Goal: Task Accomplishment & Management: Complete application form

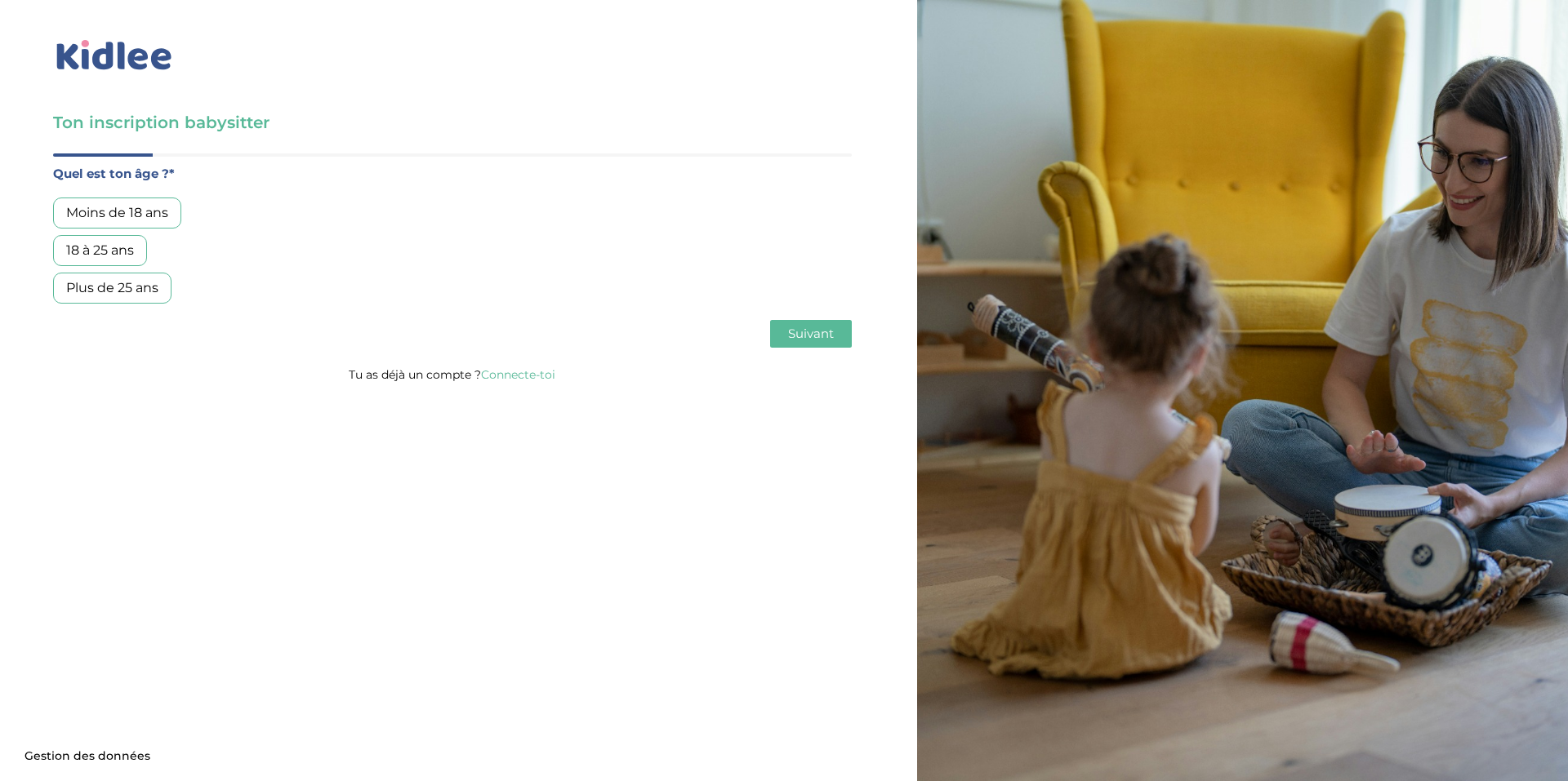
click at [117, 199] on div "Moins de 18 ans" at bounding box center [118, 213] width 129 height 31
click input "text"
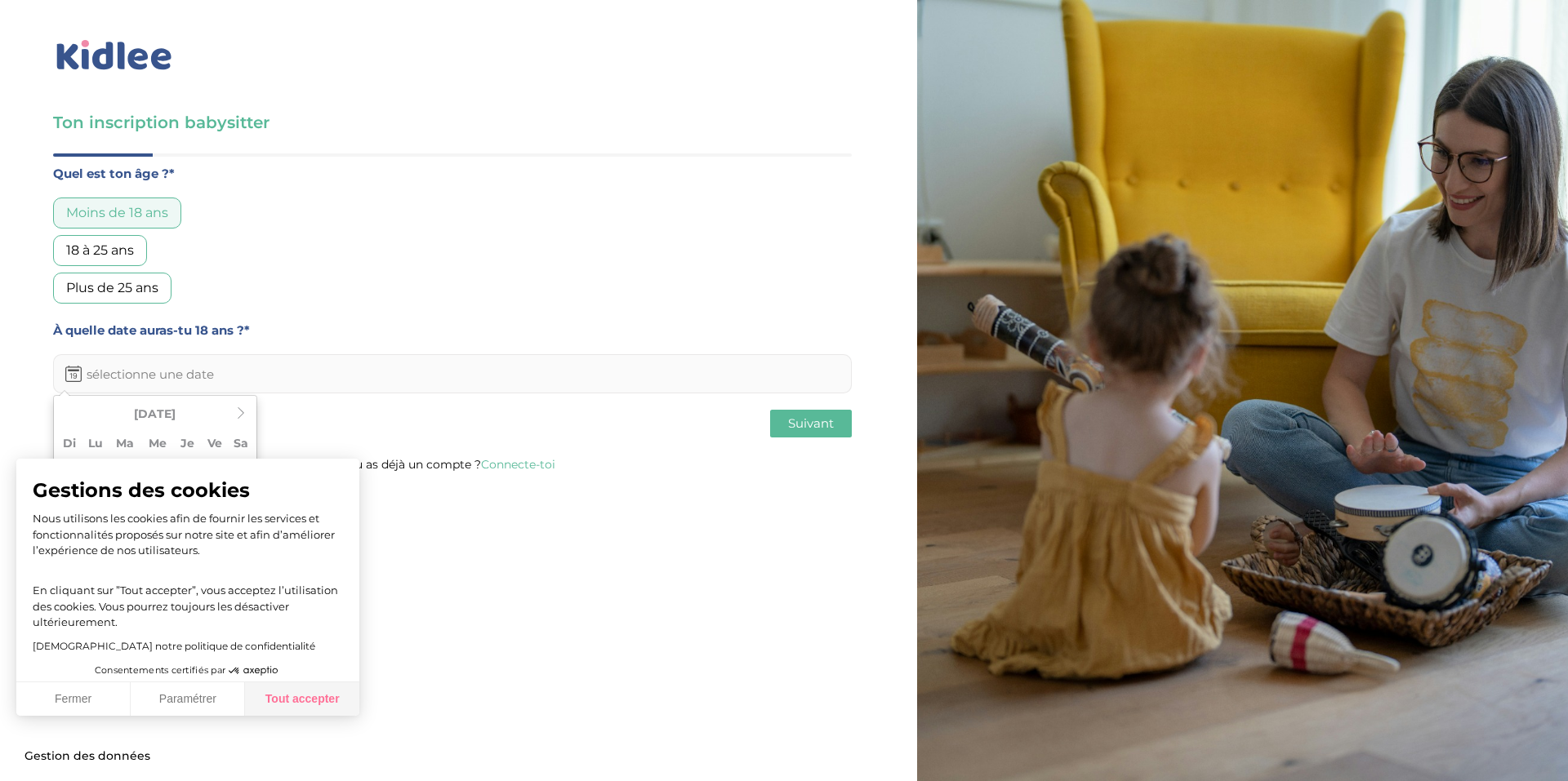
click at [287, 702] on button "Tout accepter" at bounding box center [301, 699] width 114 height 34
checkbox input "true"
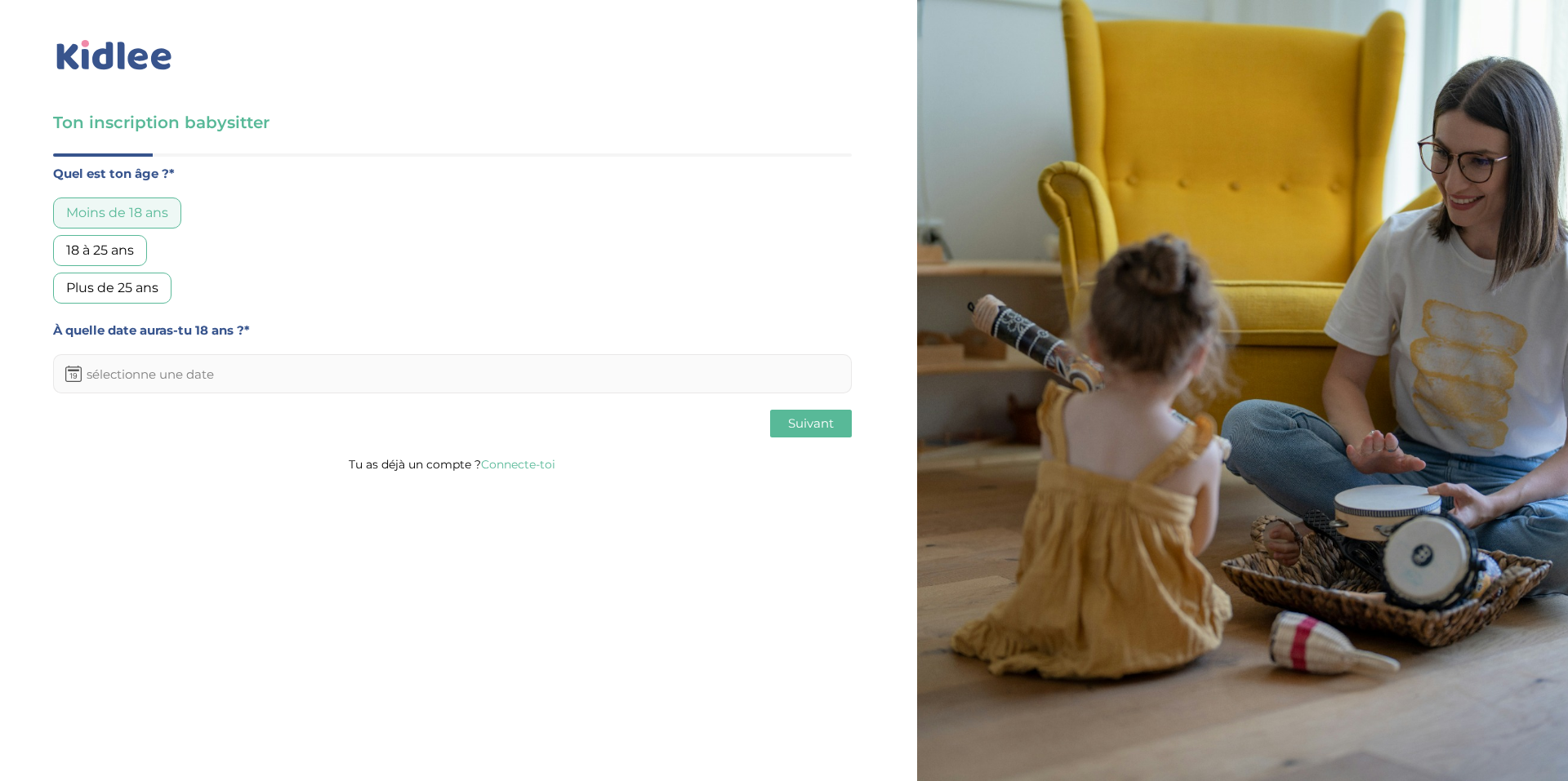
click at [189, 385] on input "text" at bounding box center [453, 373] width 798 height 39
click at [237, 410] on icon at bounding box center [241, 413] width 12 height 12
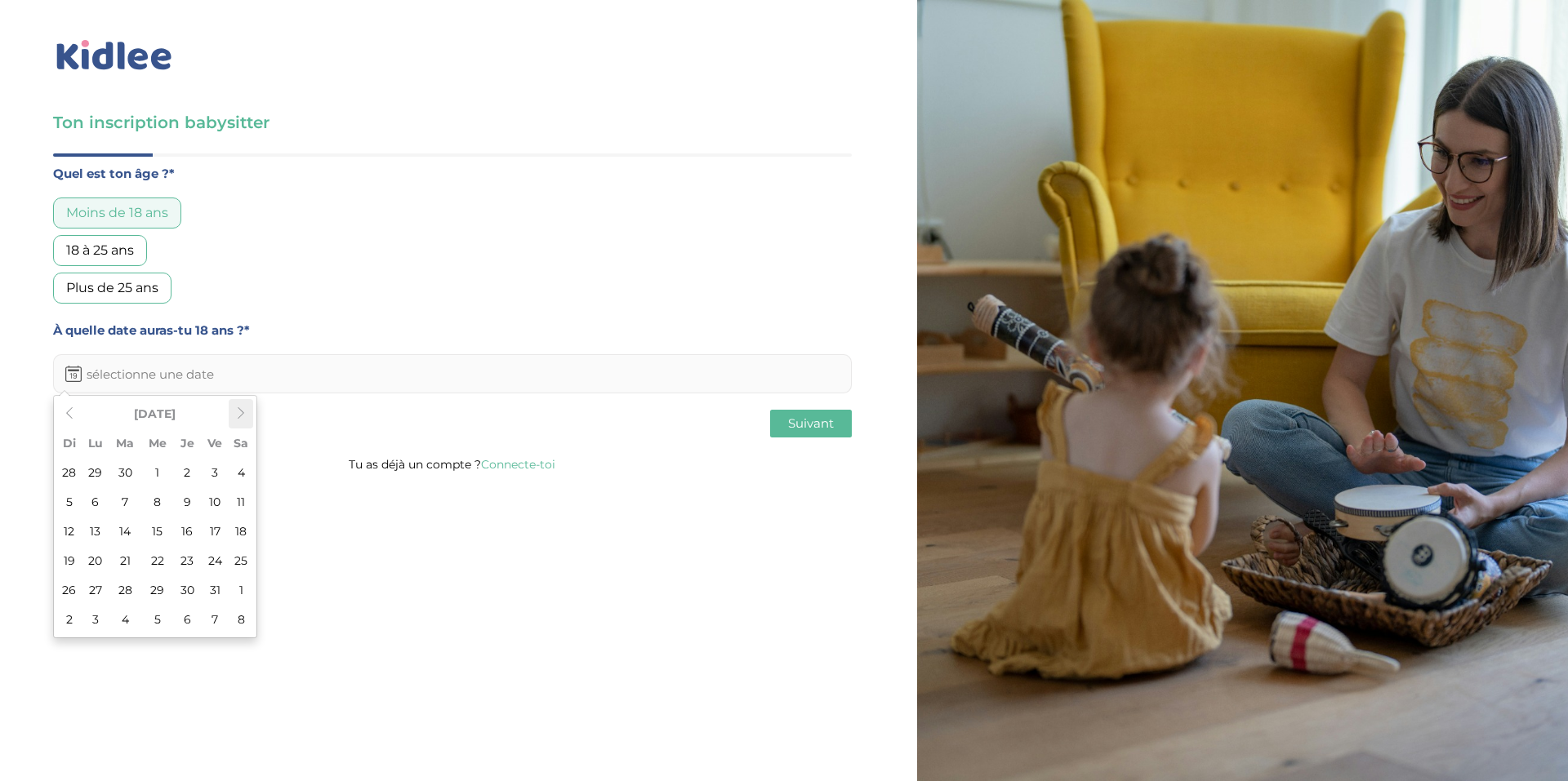
click at [237, 410] on icon at bounding box center [241, 413] width 12 height 12
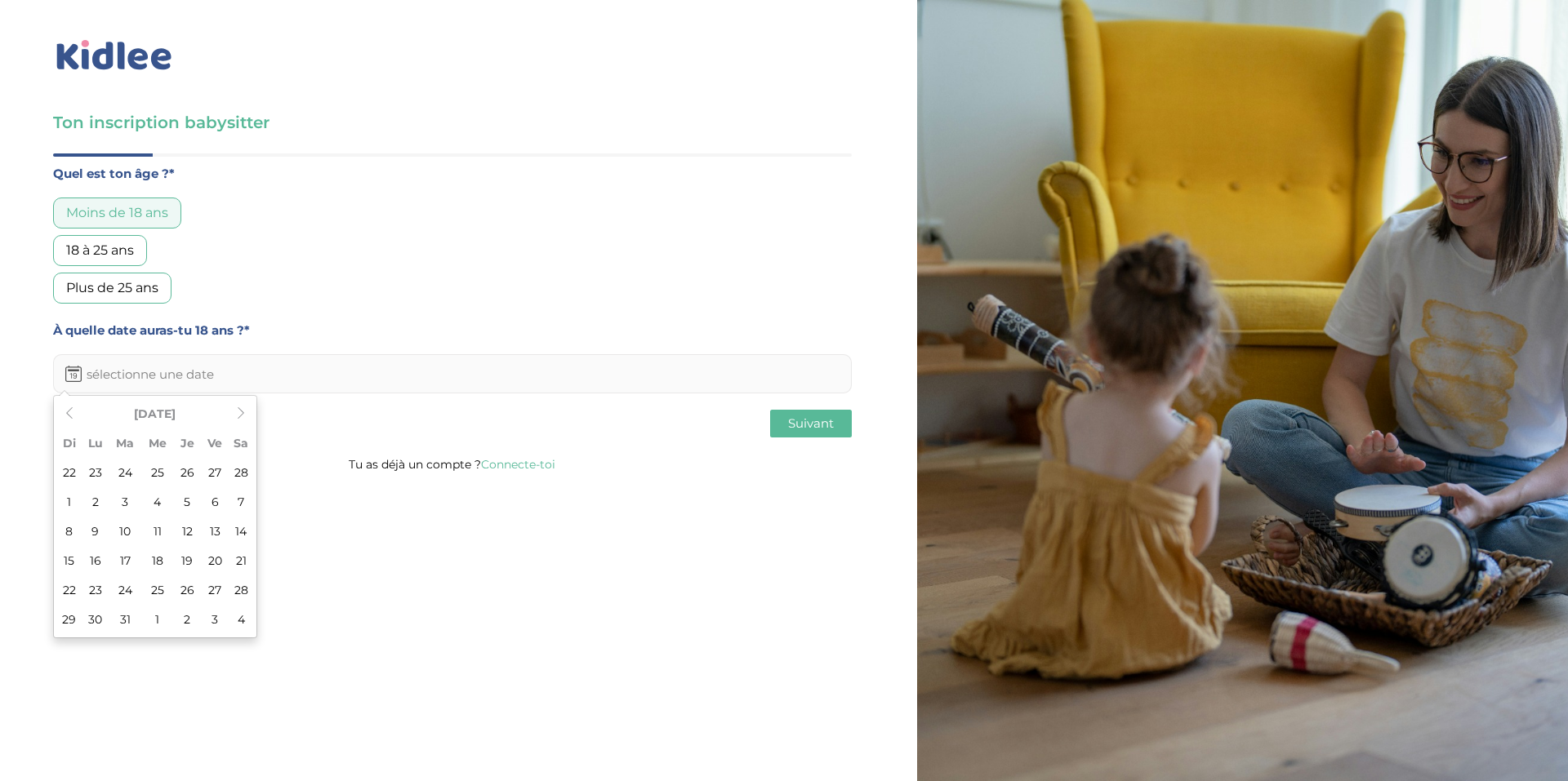
click at [61, 624] on td "29" at bounding box center [68, 619] width 24 height 29
type input "29-03-2026"
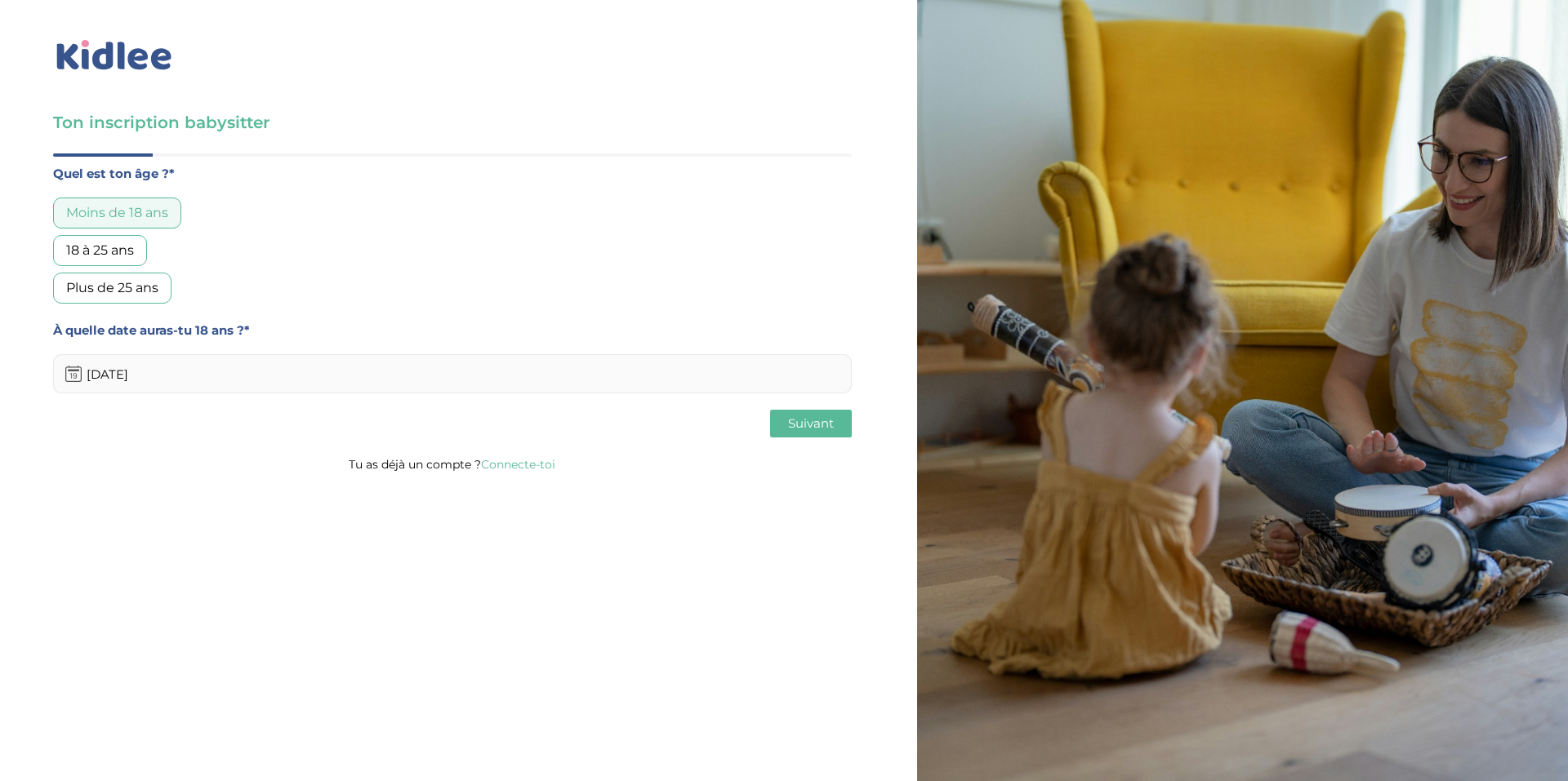
click at [822, 432] on button "Suivant" at bounding box center [811, 423] width 82 height 28
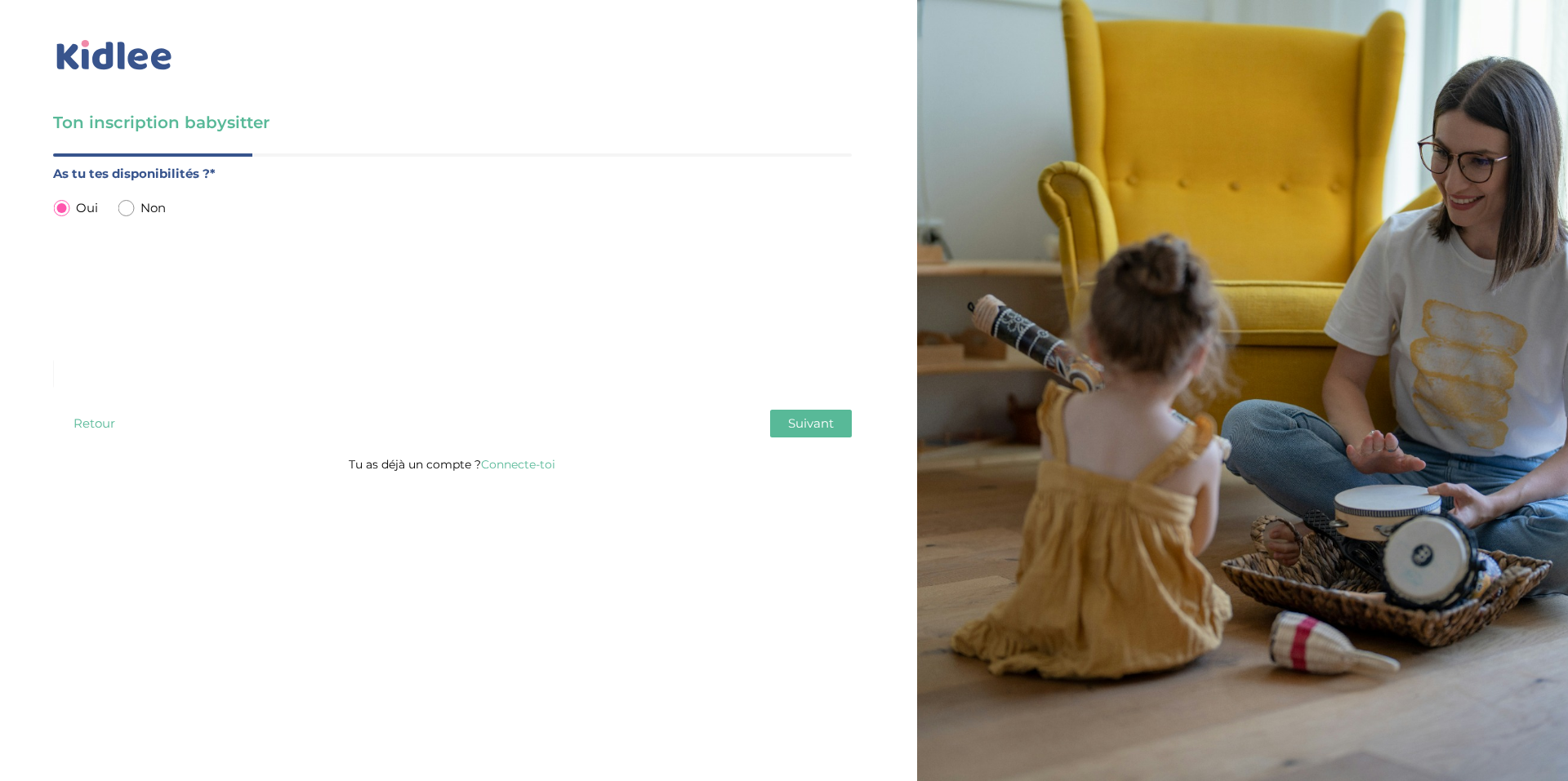
click at [825, 427] on span "Suivant" at bounding box center [811, 423] width 46 height 16
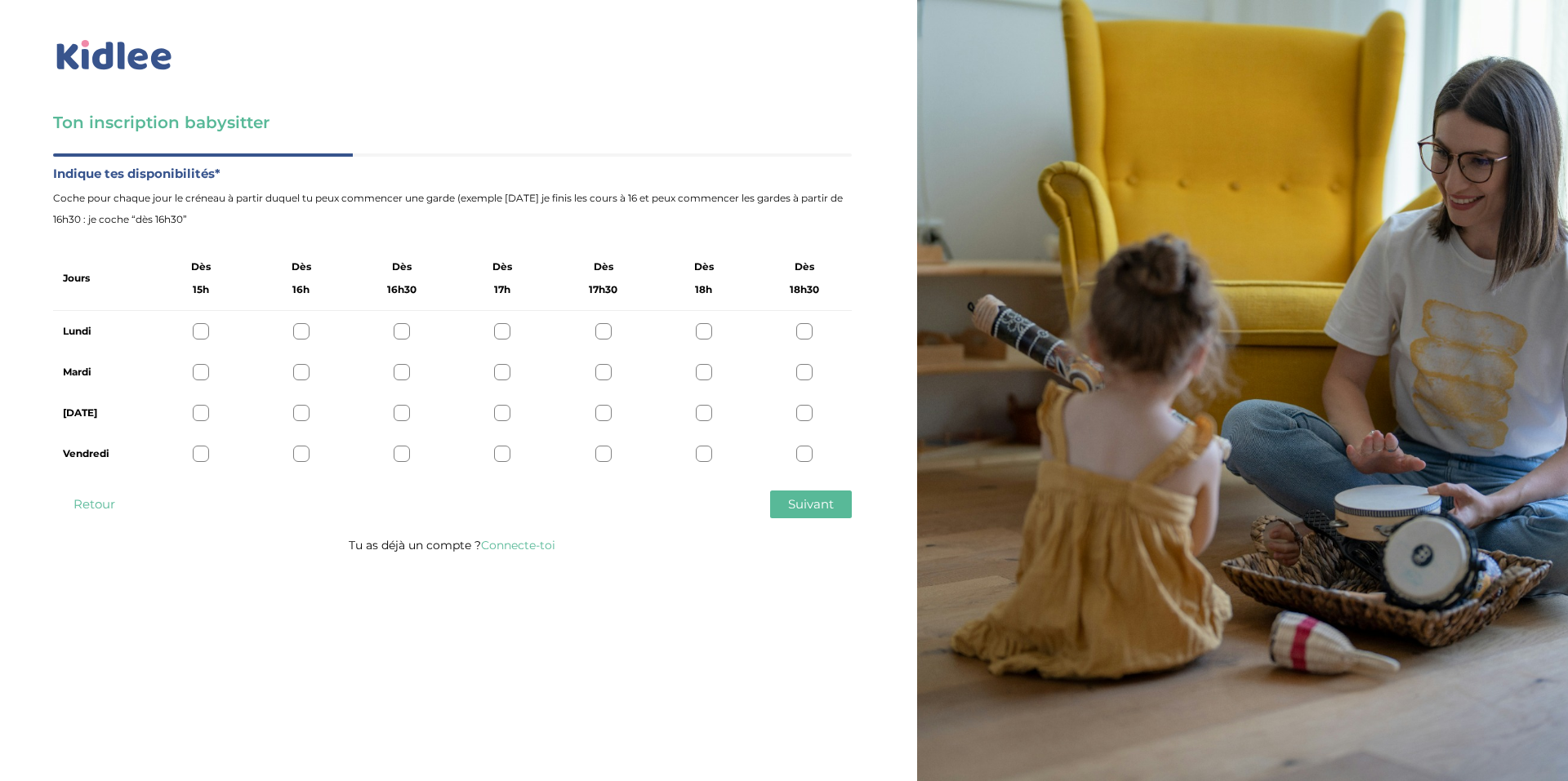
click at [204, 344] on div "Lundi" at bounding box center [453, 331] width 798 height 41
drag, startPoint x: 197, startPoint y: 334, endPoint x: 197, endPoint y: 359, distance: 25.0
click at [197, 335] on div at bounding box center [201, 331] width 17 height 17
drag, startPoint x: 199, startPoint y: 369, endPoint x: 204, endPoint y: 399, distance: 30.4
click at [199, 370] on div at bounding box center [201, 372] width 17 height 17
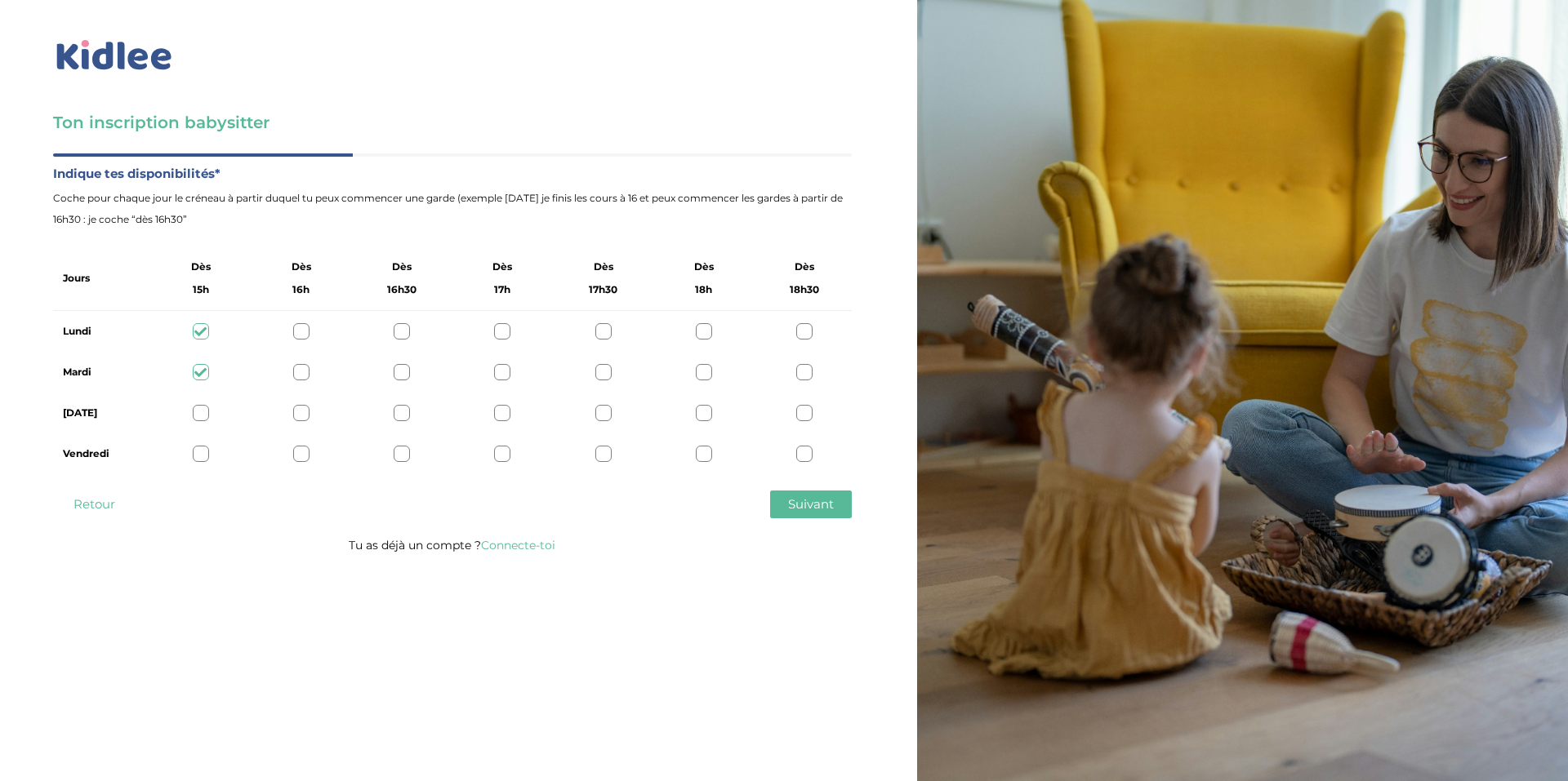
click at [204, 410] on div at bounding box center [201, 413] width 17 height 17
click at [200, 450] on div at bounding box center [201, 454] width 17 height 17
drag, startPoint x: 299, startPoint y: 457, endPoint x: 300, endPoint y: 426, distance: 31.0
click at [299, 456] on div at bounding box center [301, 454] width 17 height 17
click at [297, 411] on div at bounding box center [301, 413] width 17 height 17
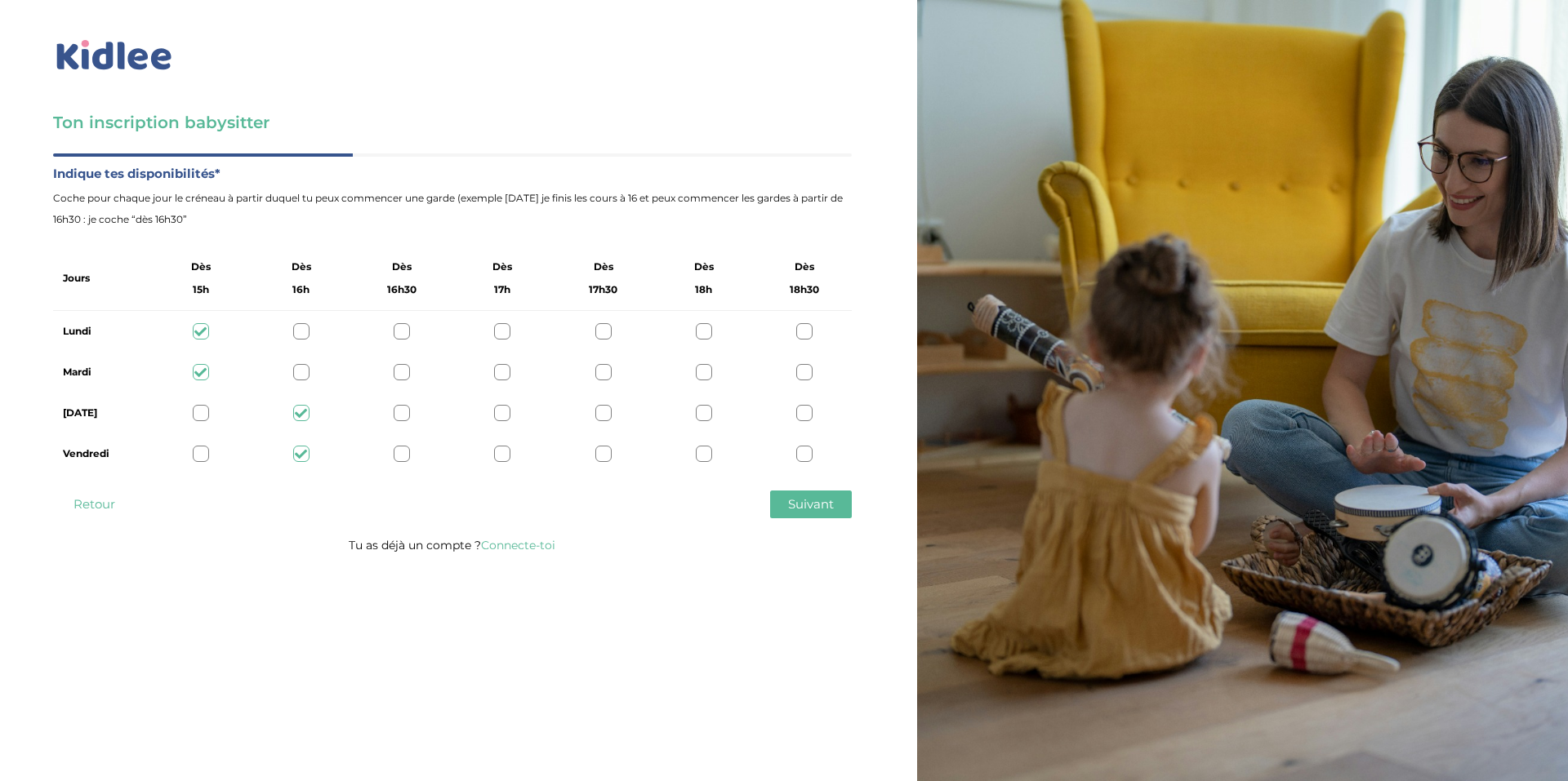
click at [198, 400] on div "Jeudi" at bounding box center [453, 412] width 798 height 41
click at [205, 416] on div at bounding box center [201, 413] width 17 height 17
click at [200, 462] on div at bounding box center [201, 454] width 17 height 17
click at [806, 506] on span "Suivant" at bounding box center [811, 504] width 46 height 16
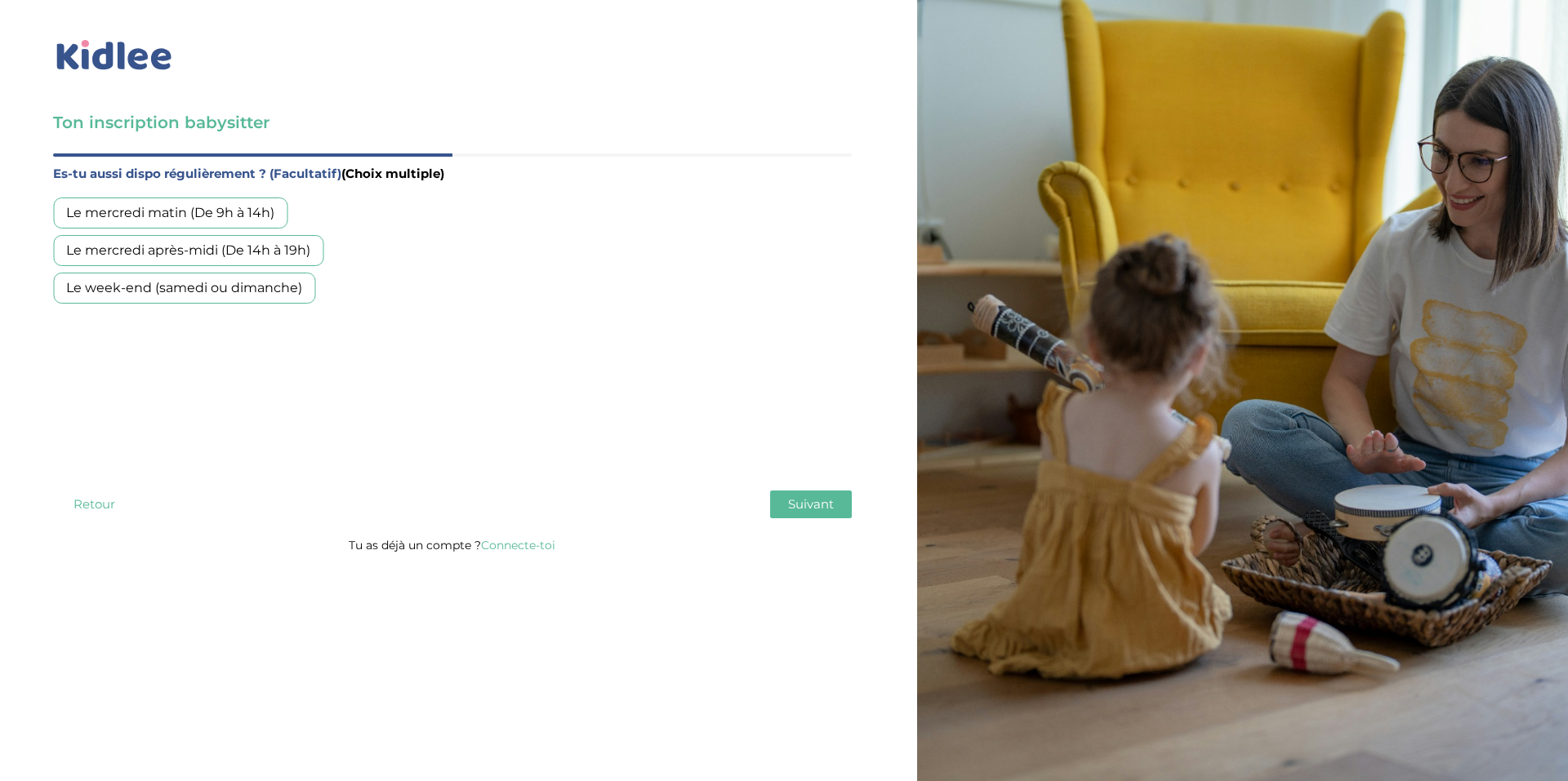
click at [259, 214] on div "Le mercredi matin (De 9h à 14h)" at bounding box center [170, 213] width 235 height 31
click at [224, 248] on div "Le mercredi après-midi (De 14h à 19h)" at bounding box center [189, 250] width 271 height 31
click at [220, 286] on div "Le week-end (samedi ou dimanche)" at bounding box center [185, 288] width 262 height 31
click at [787, 507] on button "Suivant" at bounding box center [811, 504] width 82 height 28
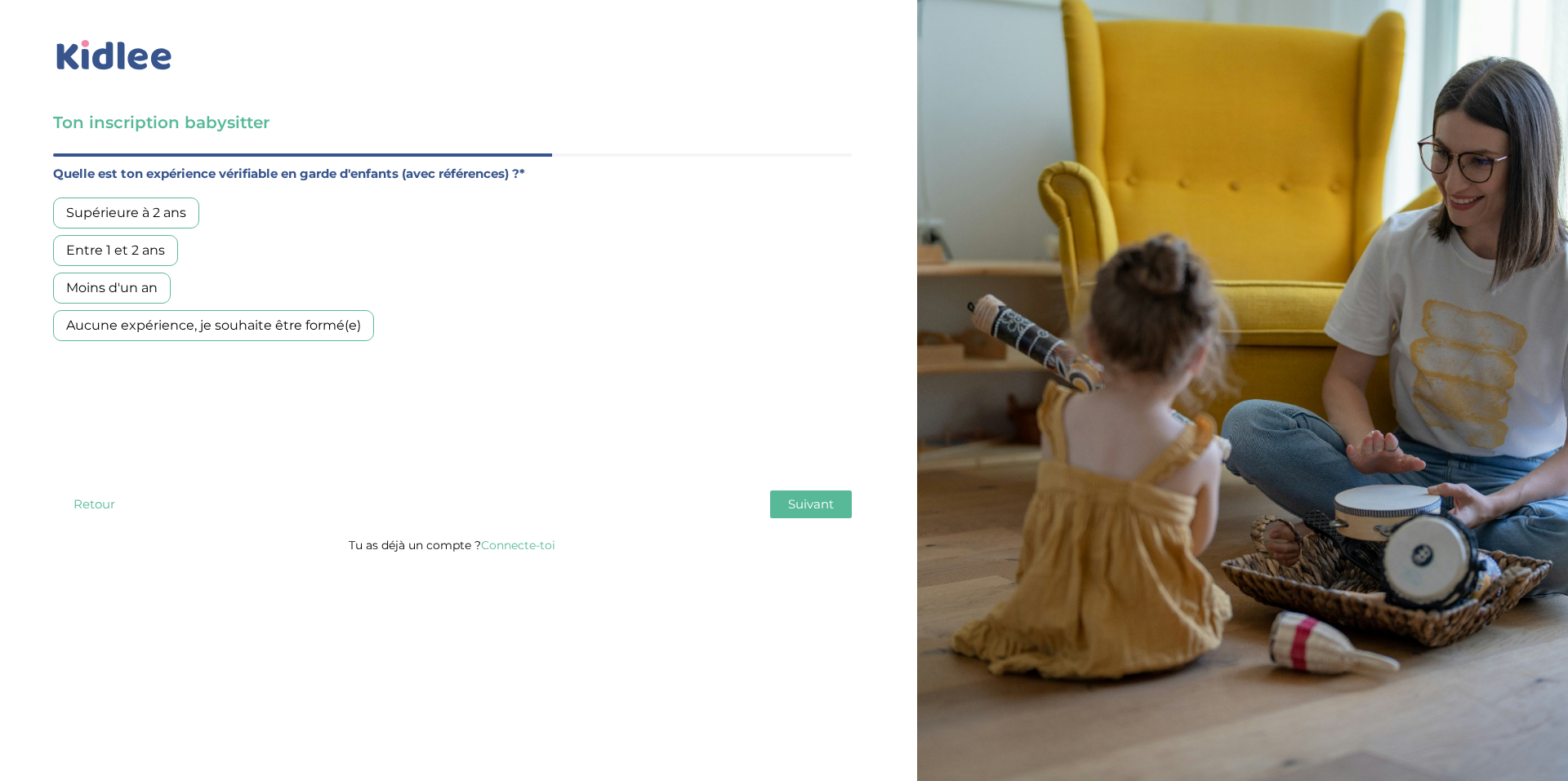
click at [271, 320] on div "Aucune expérience, je souhaite être formé(e)" at bounding box center [214, 325] width 321 height 31
click at [810, 508] on span "Suivant" at bounding box center [811, 504] width 46 height 16
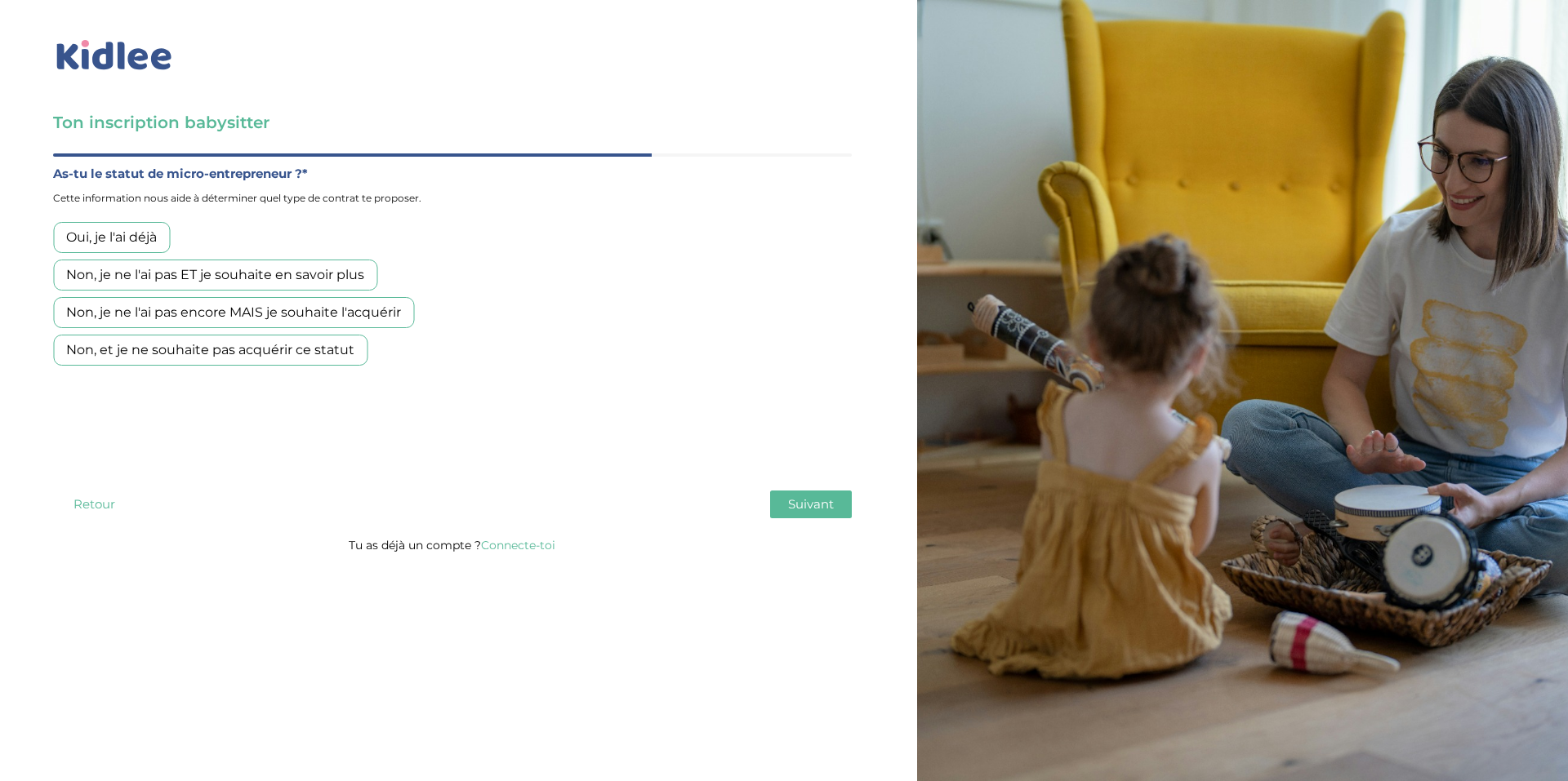
click at [168, 350] on div "Non, et je ne souhaite pas acquérir ce statut" at bounding box center [210, 350] width 315 height 31
click at [812, 499] on span "Suivant" at bounding box center [811, 504] width 46 height 16
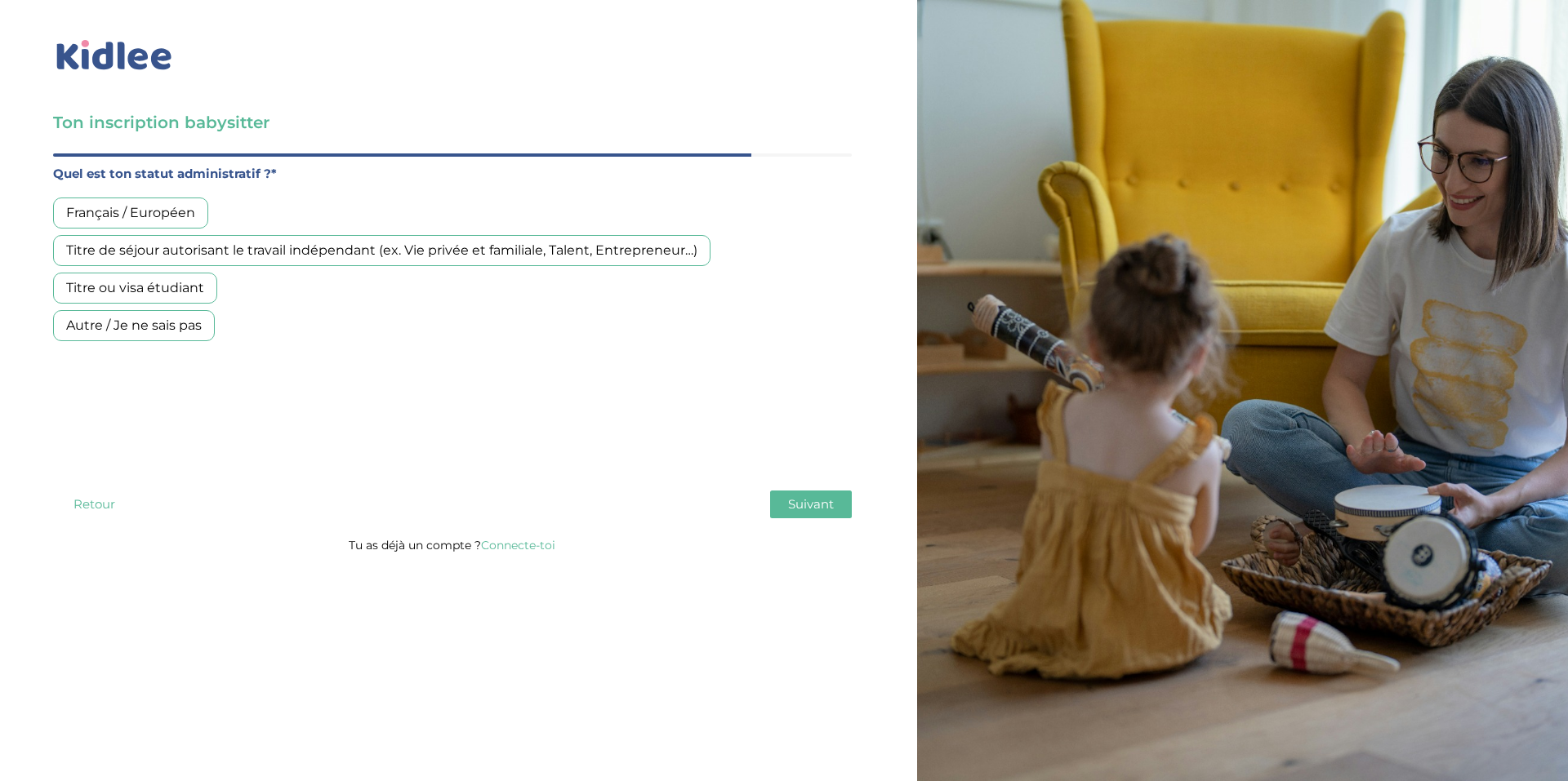
click at [99, 209] on div "Français / Européen" at bounding box center [131, 213] width 155 height 31
click at [799, 503] on span "Suivant" at bounding box center [811, 504] width 46 height 16
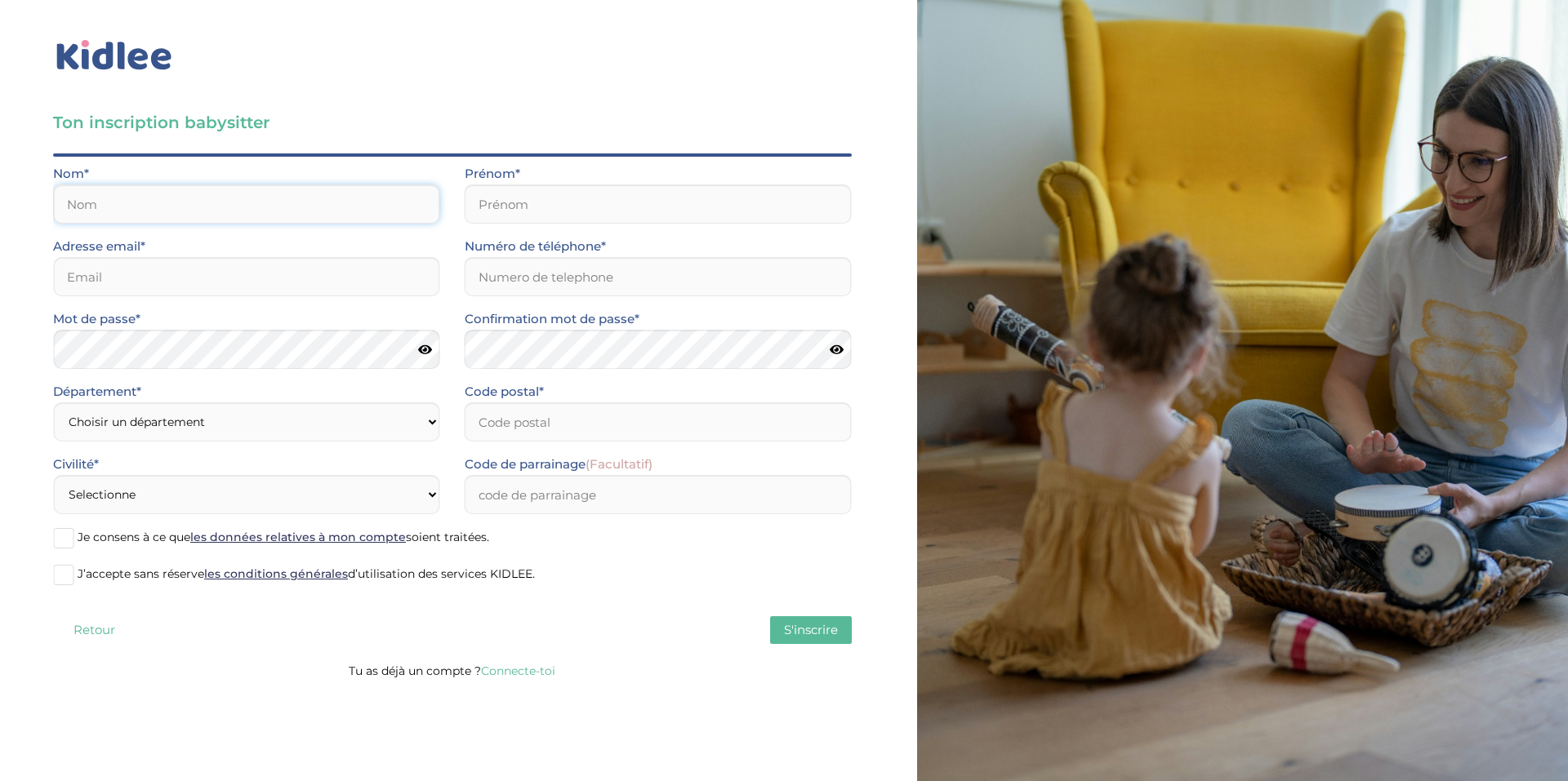
click at [205, 201] on input "text" at bounding box center [247, 204] width 387 height 39
type input "Fromental"
type input "Sasha"
type input "sasha.fromental@gmail.com"
type input "0674893541"
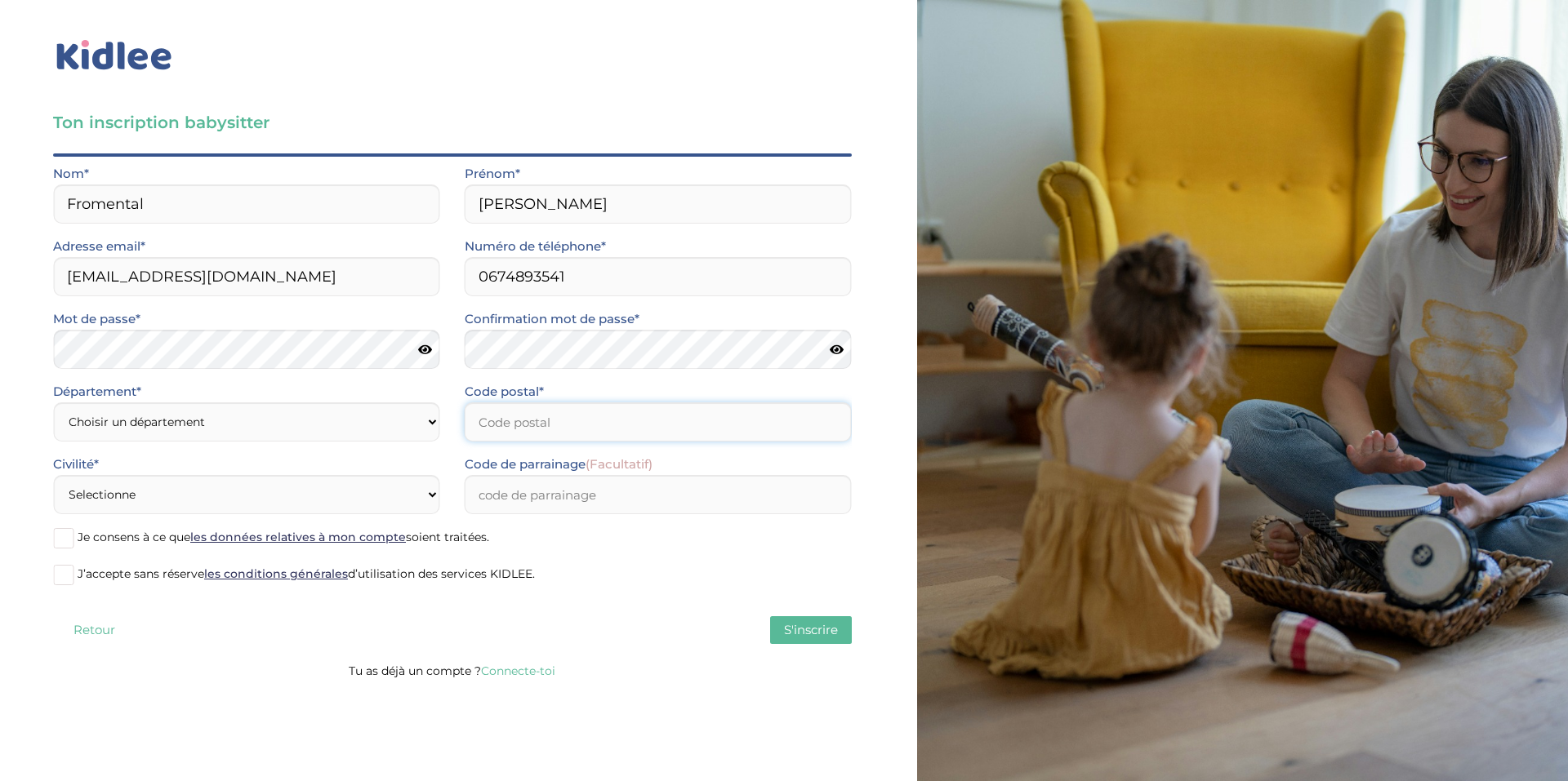
type input "27000"
click at [425, 347] on icon at bounding box center [425, 350] width 14 height 13
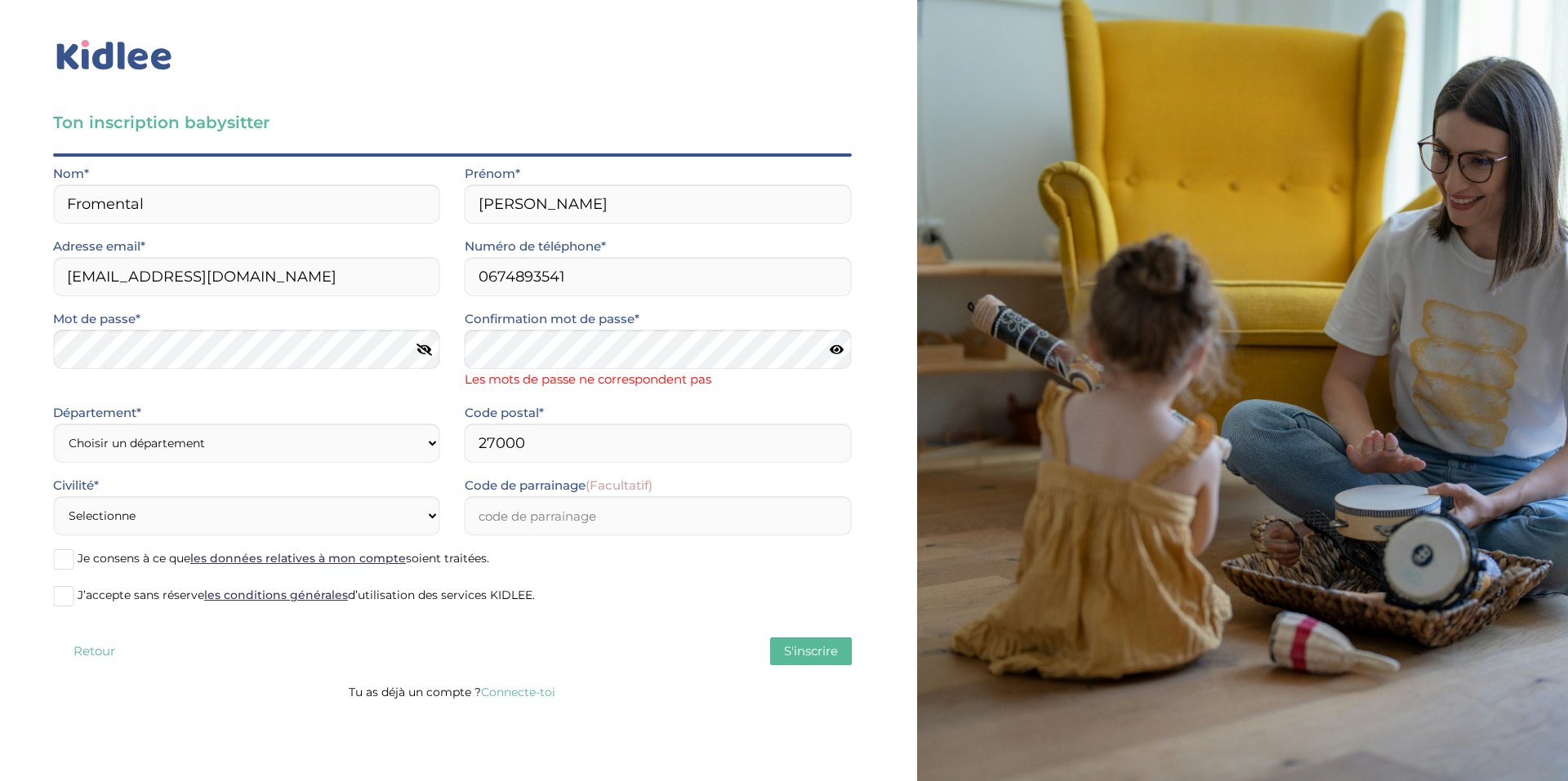
click at [832, 348] on icon at bounding box center [837, 350] width 14 height 13
click at [321, 443] on div "Département* Choisir un département Paris (75) Hauts-de-Seine (92) Yvelines (78…" at bounding box center [246, 438] width 412 height 73
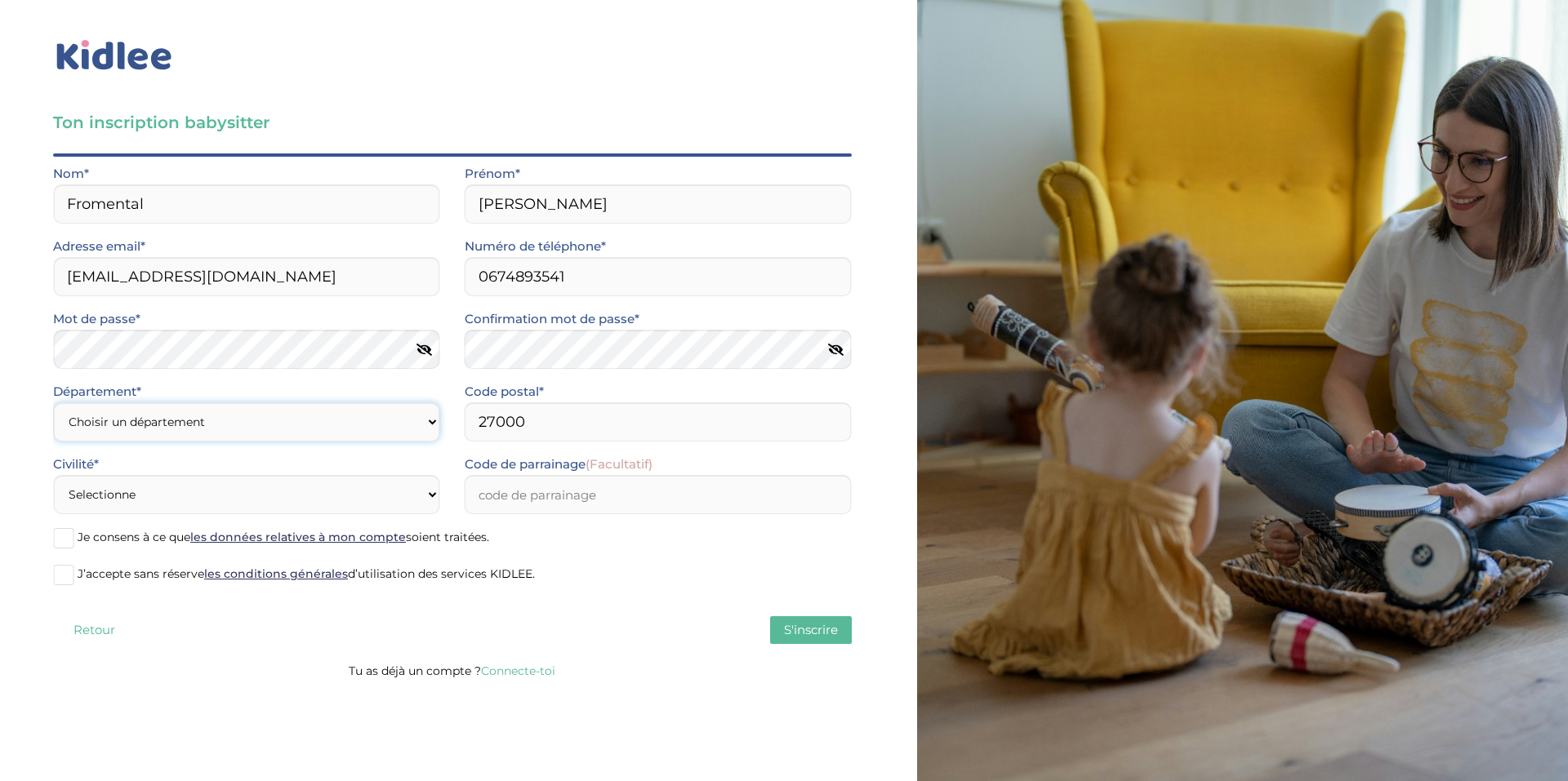
select select "0"
click at [53, 402] on select "Choisir un département Paris (75) Hauts-de-Seine (92) Yvelines (78) Val-de-Marn…" at bounding box center [247, 421] width 387 height 39
click at [392, 421] on select "Choisir un département Paris (75) Hauts-de-Seine (92) Yvelines (78) Val-de-Marn…" at bounding box center [247, 421] width 387 height 39
click at [256, 420] on select "Choisir un département Paris (75) Hauts-de-Seine (92) Yvelines (78) Val-de-Marn…" at bounding box center [247, 421] width 387 height 39
click at [245, 491] on select "Selectionne Mr Mme" at bounding box center [247, 494] width 387 height 39
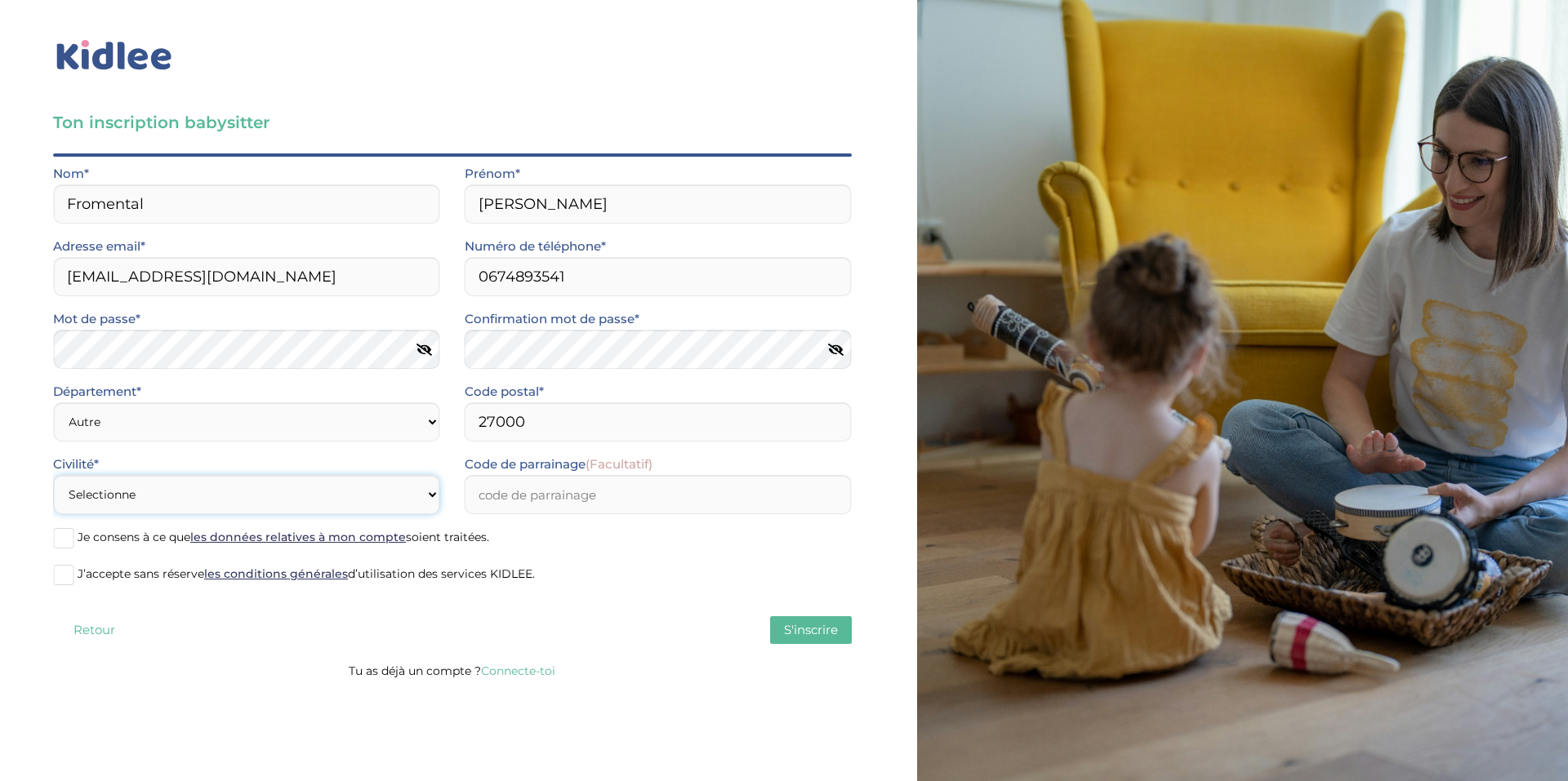
select select "1"
click at [53, 475] on select "Selectionne Mr Mme" at bounding box center [247, 494] width 387 height 39
click at [67, 536] on span at bounding box center [63, 538] width 20 height 20
click at [0, 0] on input "Je consens à ce que les données relatives à mon compte soient traitées." at bounding box center [0, 0] width 0 height 0
click at [65, 571] on span at bounding box center [63, 575] width 20 height 20
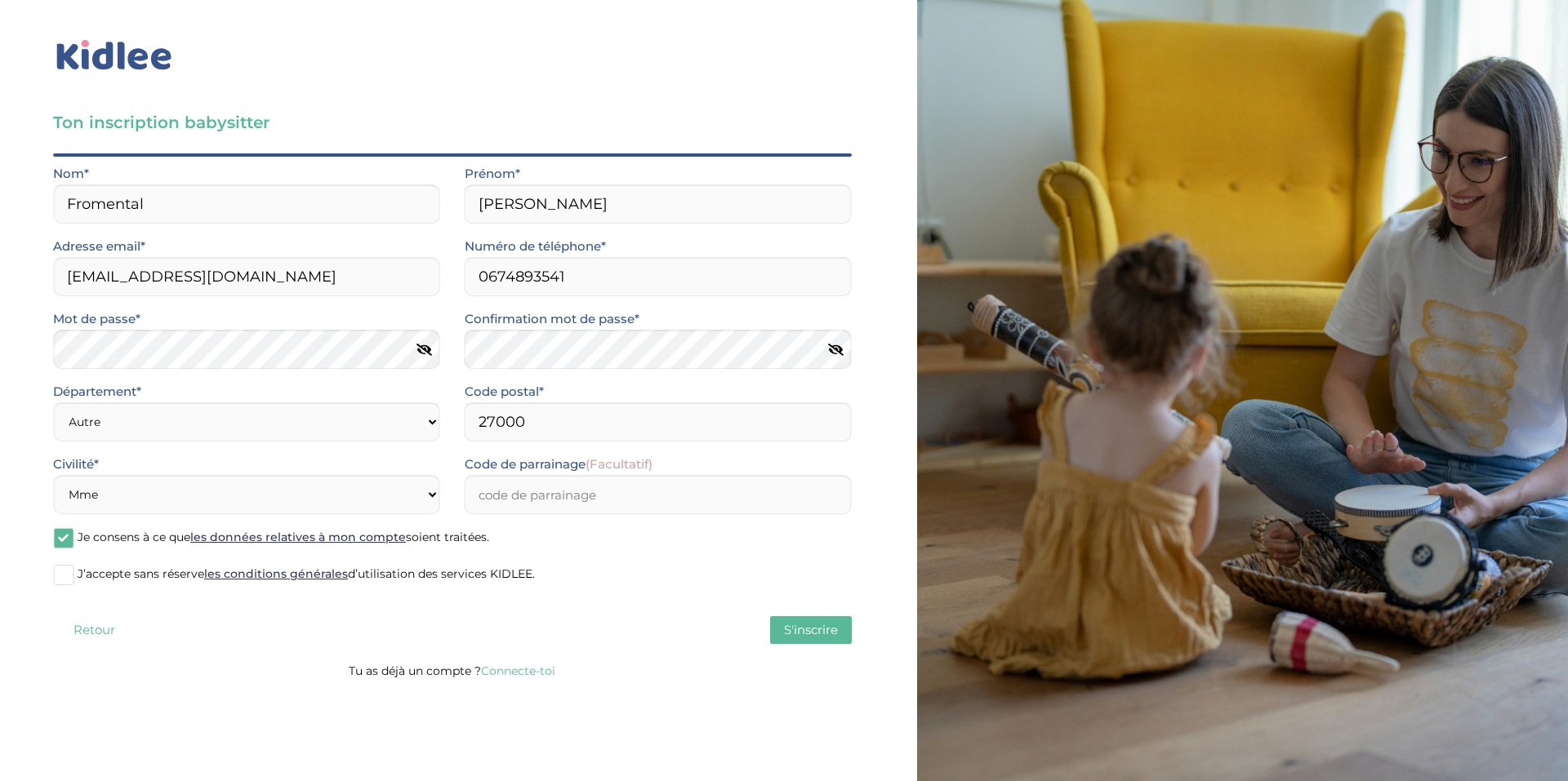
click at [0, 0] on input "J’accepte sans réserve les conditions générales d’utilisation des services KIDL…" at bounding box center [0, 0] width 0 height 0
click at [508, 492] on input "Code de parrainage (Facultatif)" at bounding box center [658, 494] width 387 height 39
click at [588, 565] on label "J’accepte sans réserve les conditions générales d’utilisation des services KIDL…" at bounding box center [453, 575] width 798 height 24
click at [0, 0] on input "J’accepte sans réserve les conditions générales d’utilisation des services KIDL…" at bounding box center [0, 0] width 0 height 0
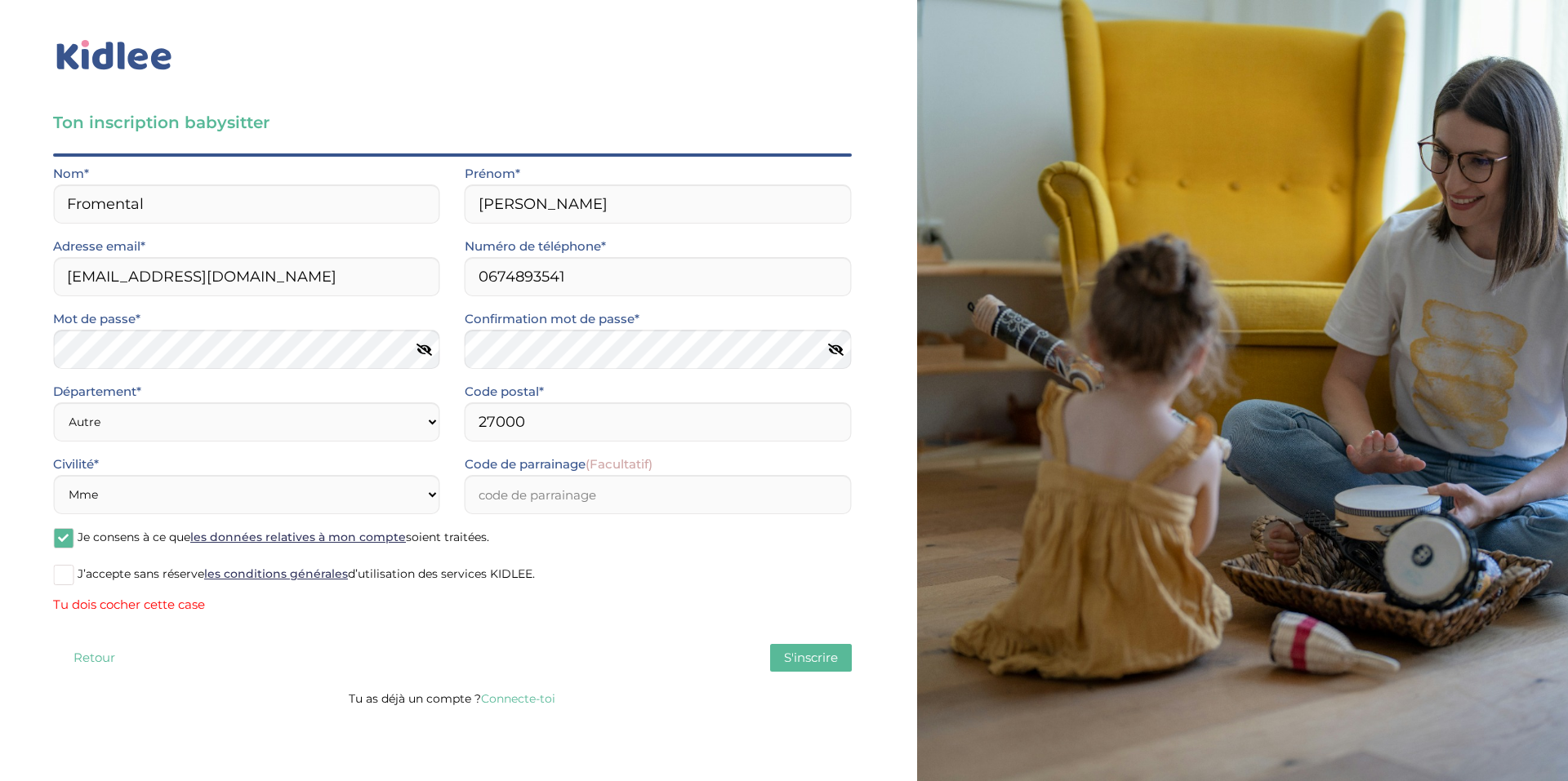
click at [340, 588] on div "J’accepte sans réserve les conditions générales d’utilisation des services KIDL…" at bounding box center [453, 589] width 798 height 53
click at [398, 577] on span "J’accepte sans réserve les conditions générales d’utilisation des services KIDL…" at bounding box center [306, 574] width 458 height 15
click at [0, 0] on input "J’accepte sans réserve les conditions générales d’utilisation des services KIDL…" at bounding box center [0, 0] width 0 height 0
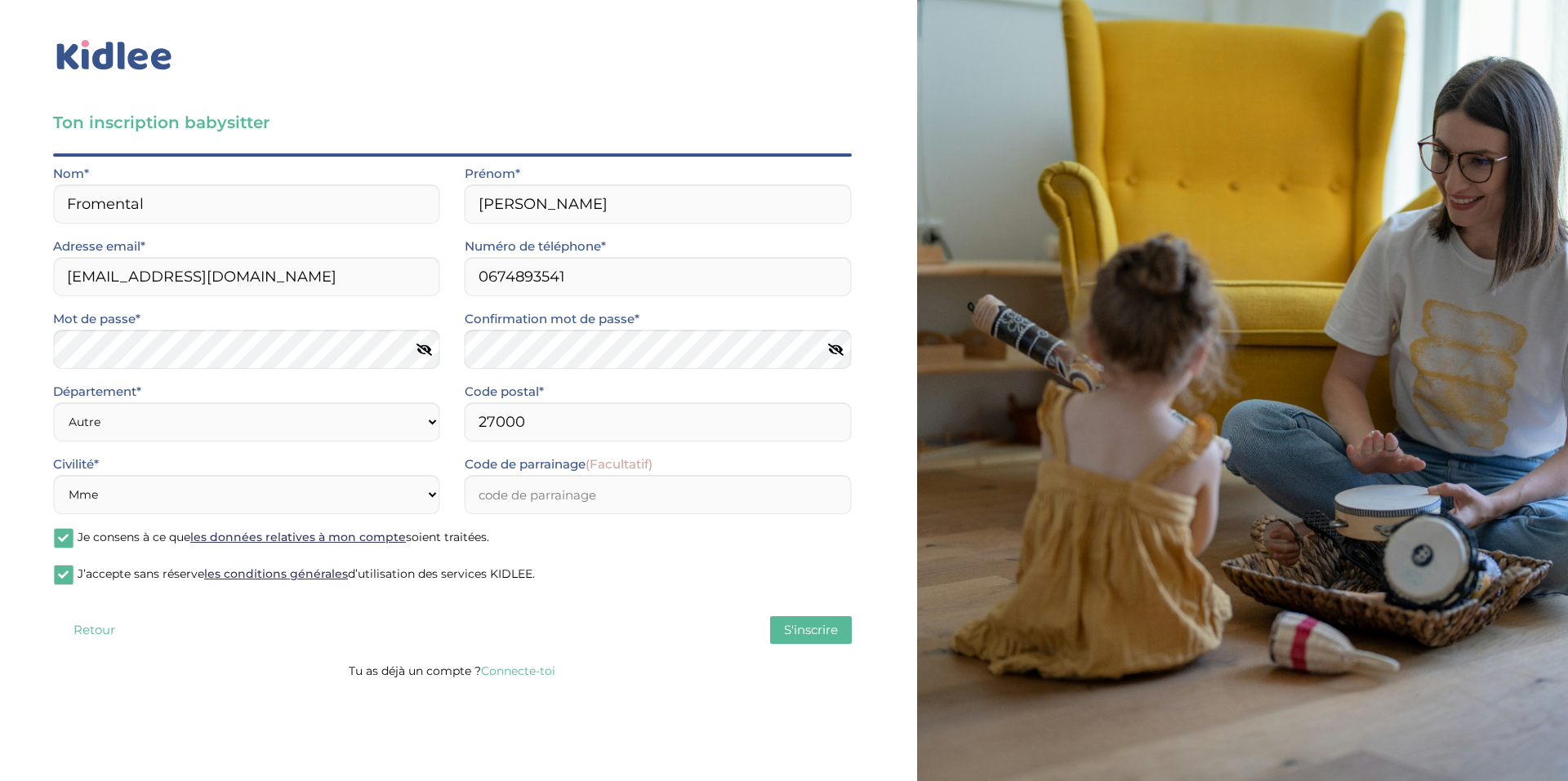
click at [802, 635] on span "S'inscrire" at bounding box center [811, 629] width 54 height 16
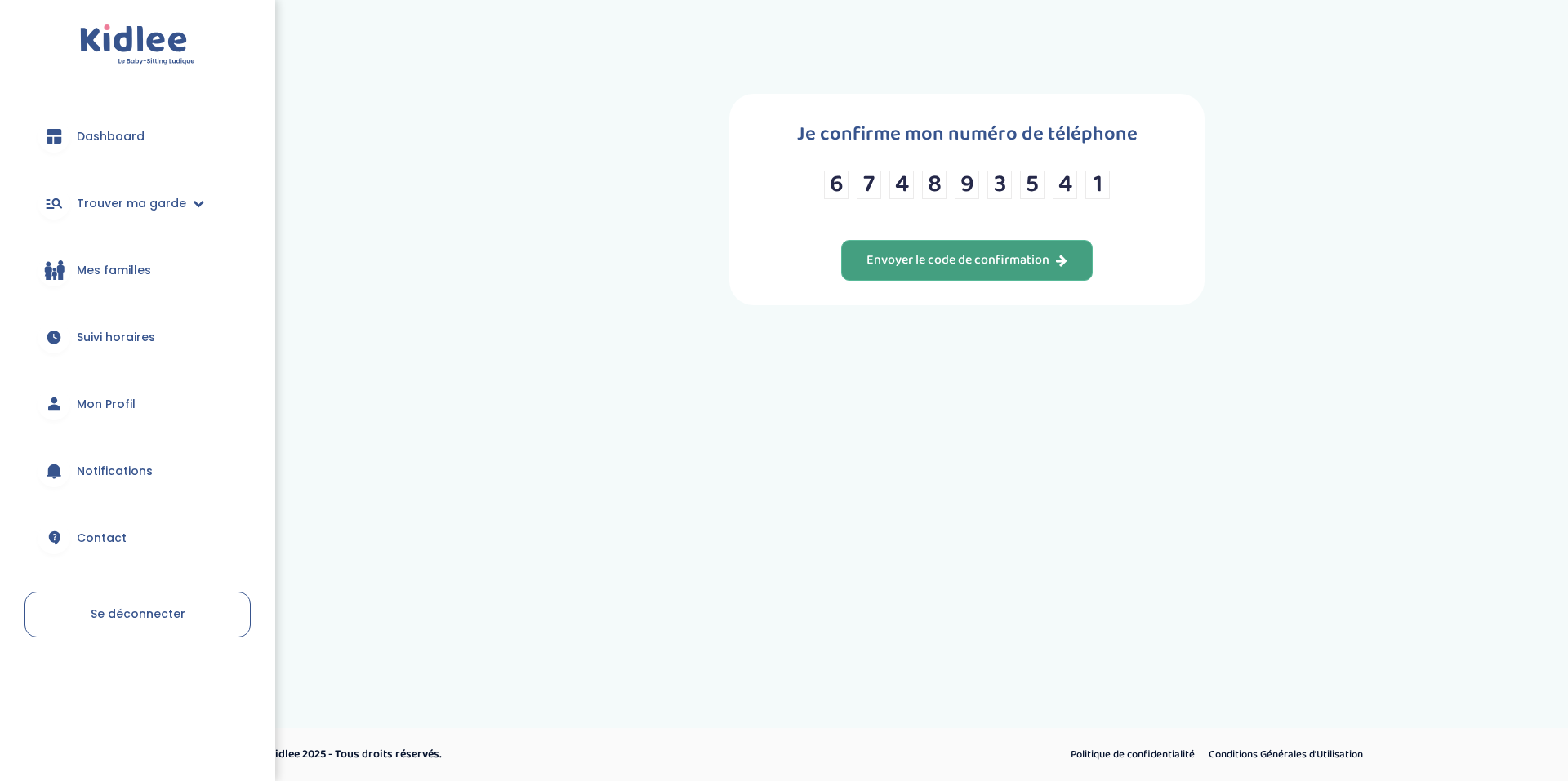
click at [1025, 258] on div "Envoyer le code de confirmation" at bounding box center [967, 260] width 201 height 18
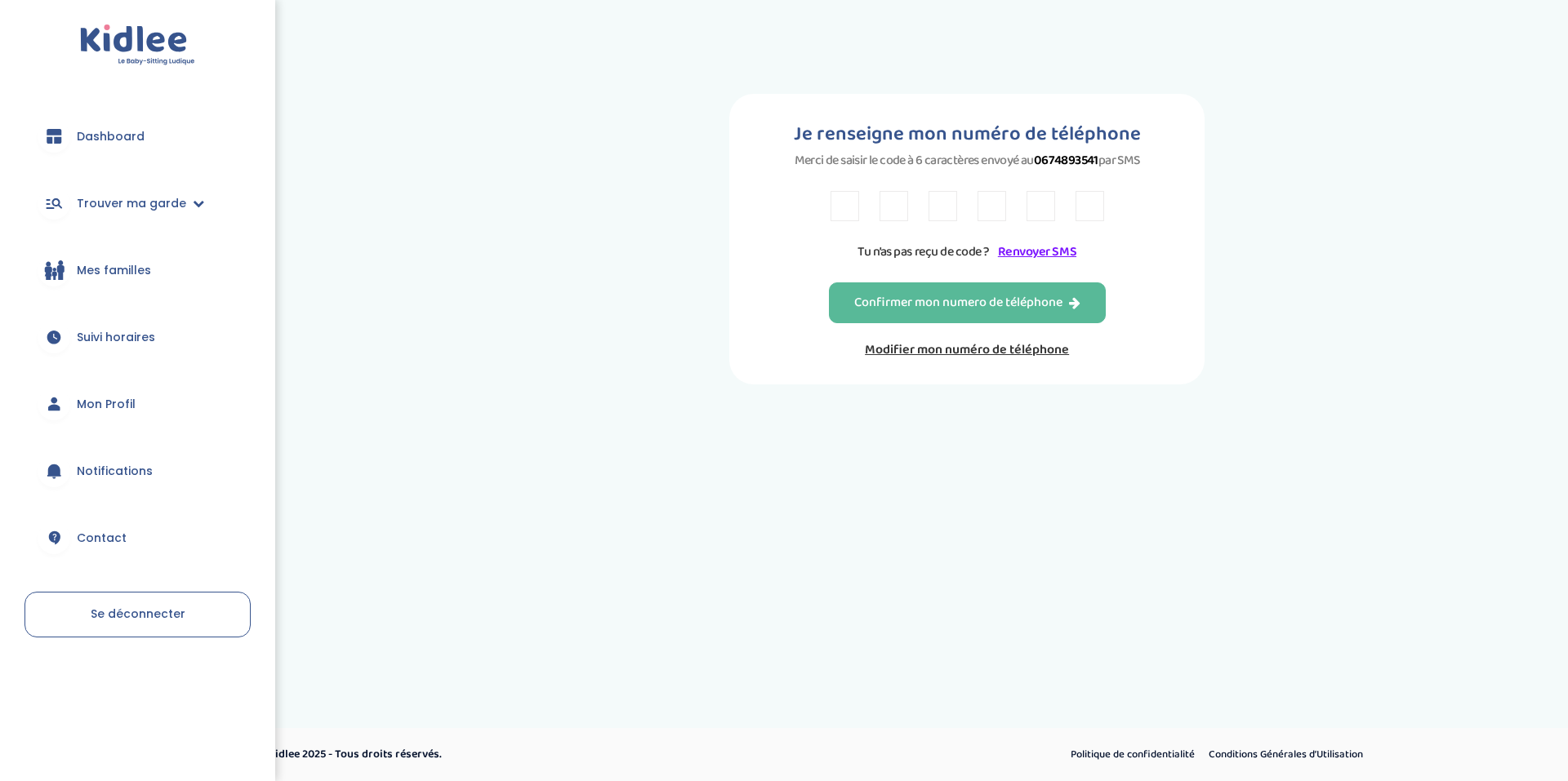
click at [852, 197] on input "text" at bounding box center [845, 206] width 28 height 30
type input "y"
type input "b"
type input "m"
type input "l"
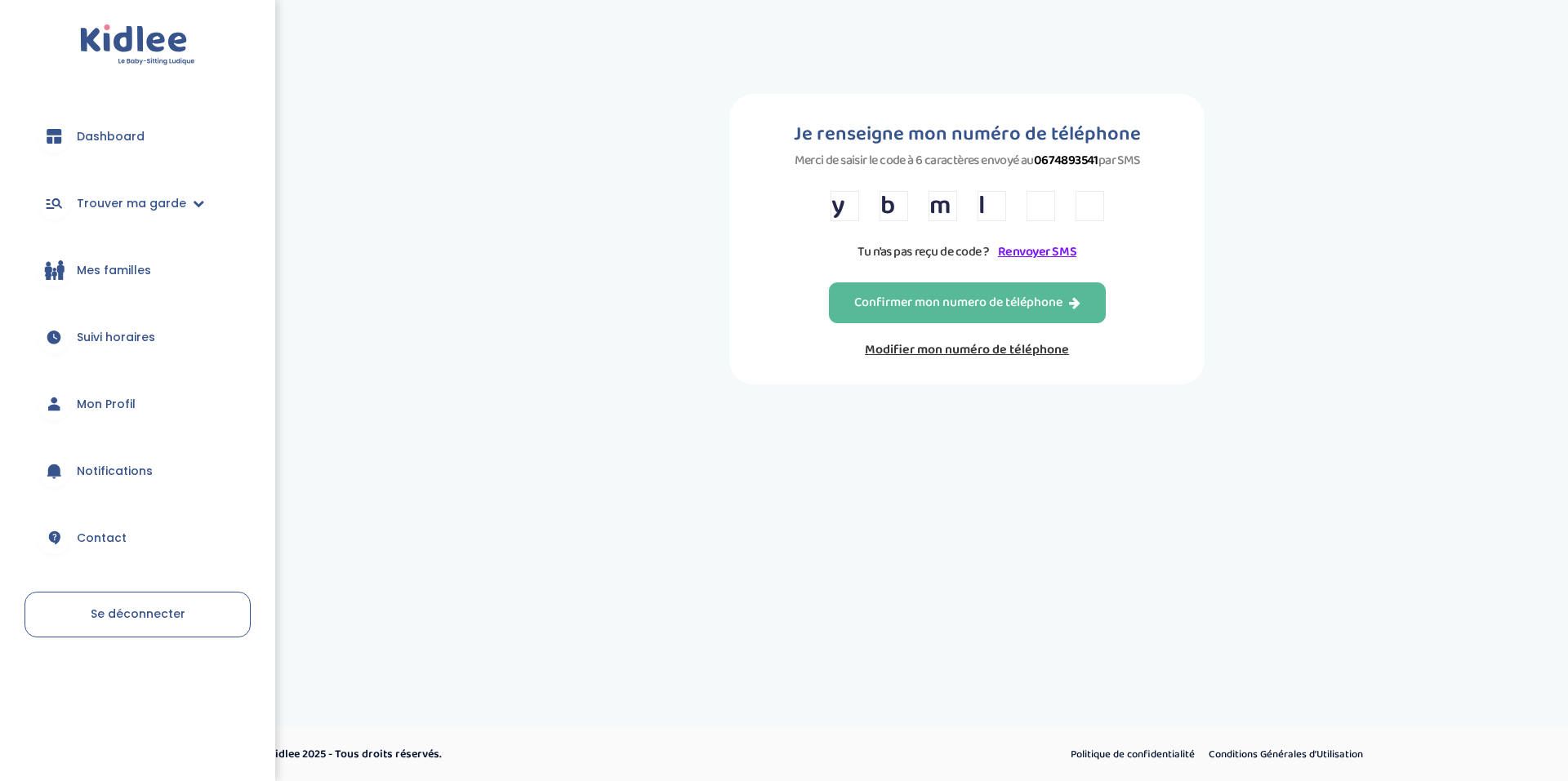
type input "c"
type input "x"
click at [946, 305] on div "Confirmer mon numero de téléphone" at bounding box center [967, 303] width 226 height 18
